Goal: Task Accomplishment & Management: Use online tool/utility

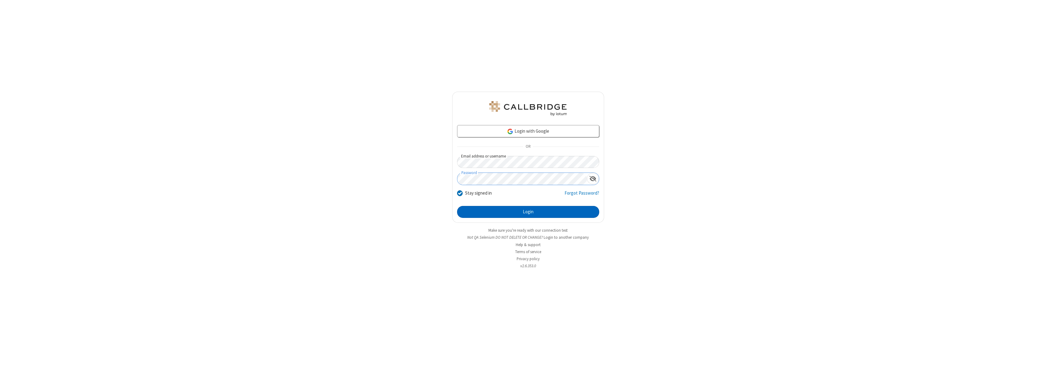
click at [528, 212] on button "Login" at bounding box center [528, 212] width 142 height 12
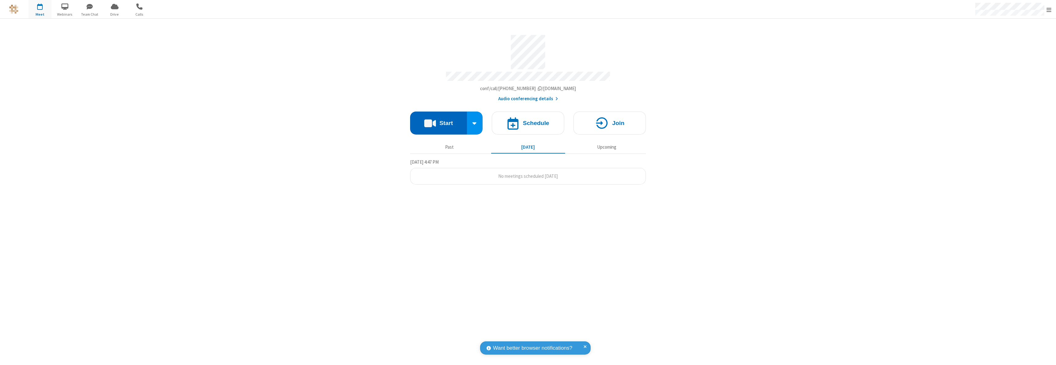
click at [438, 120] on button "Start" at bounding box center [438, 123] width 57 height 23
